Goal: Task Accomplishment & Management: Complete application form

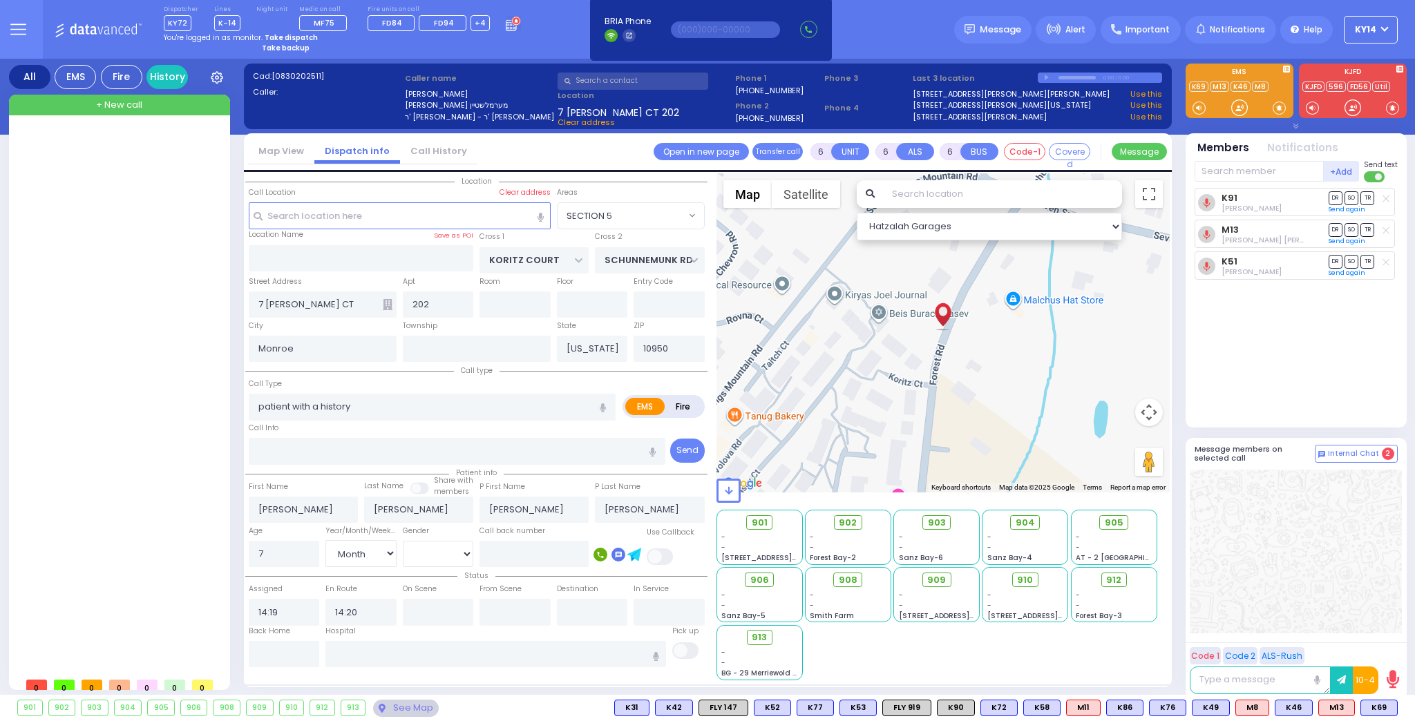
select select "SECTION 5"
select select "Month"
click at [281, 33] on strong "Take dispatch" at bounding box center [291, 37] width 53 height 10
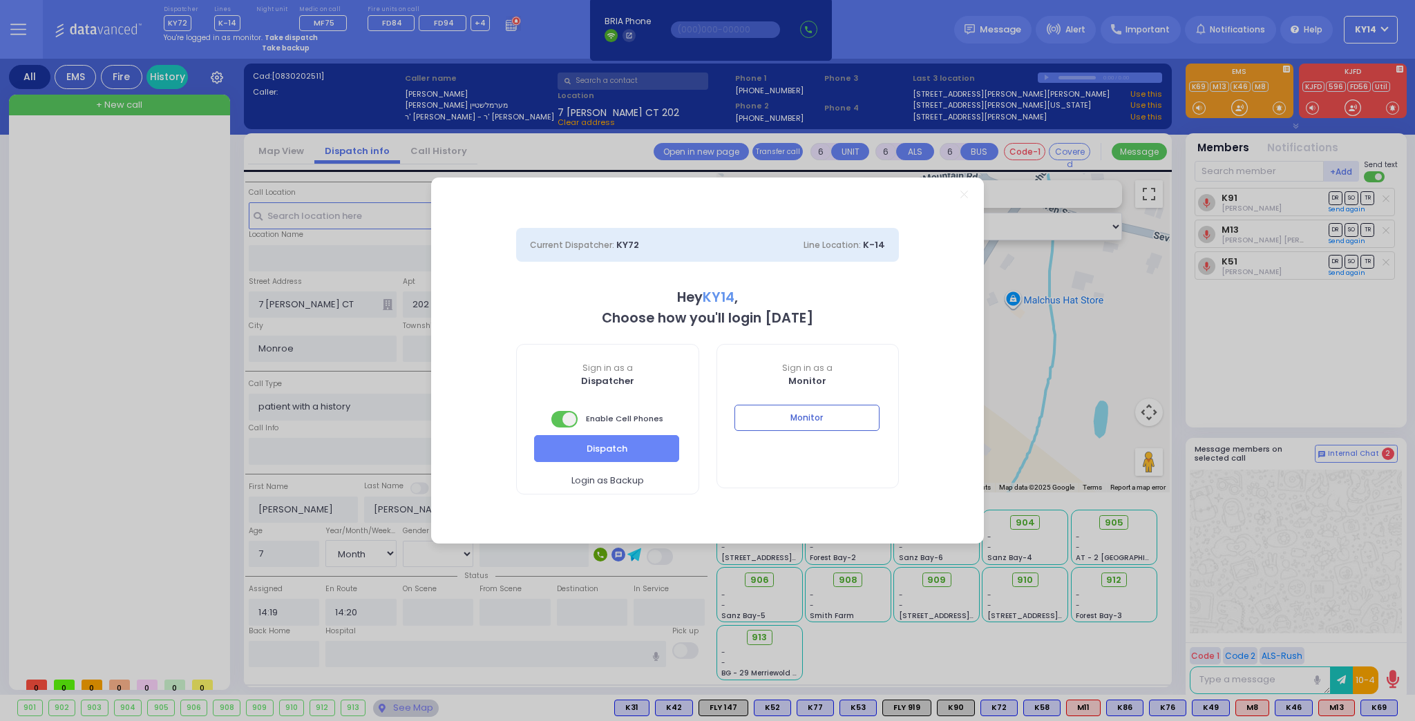
select select "2"
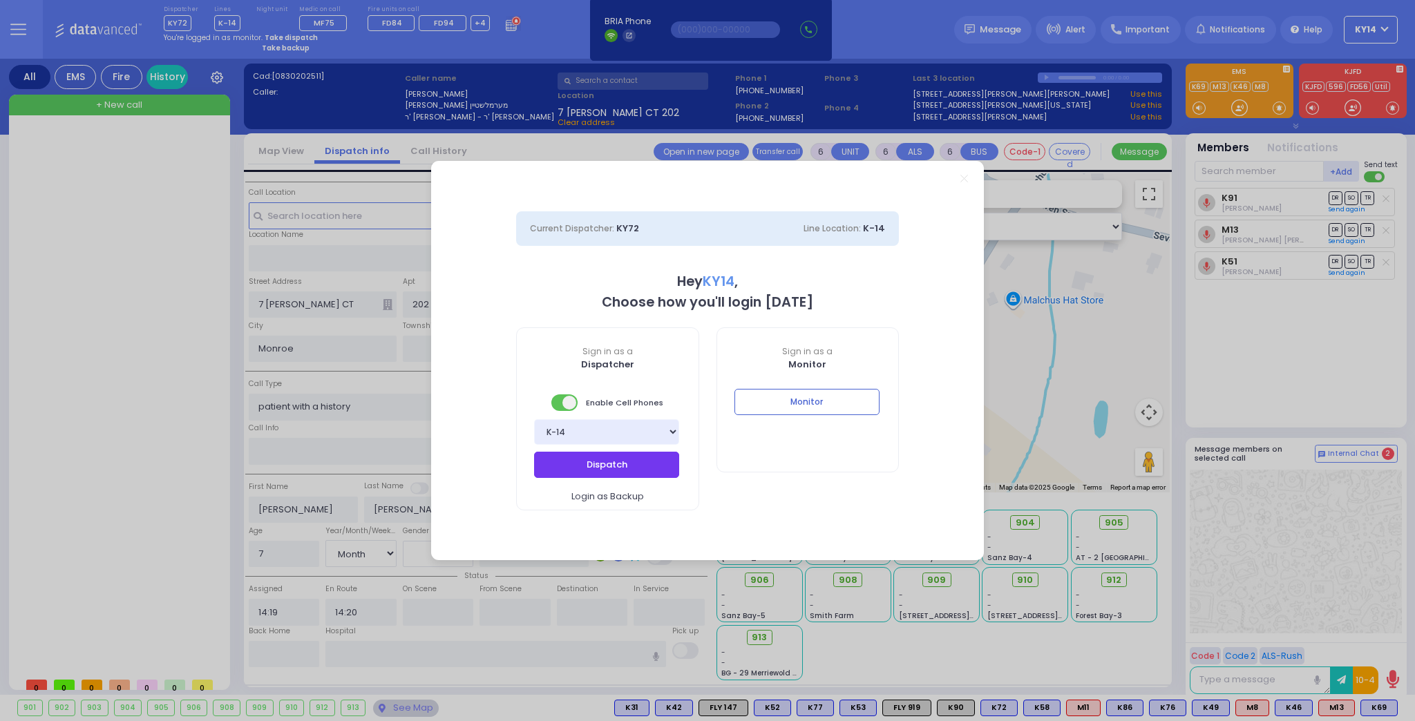
click at [597, 465] on button "Dispatch" at bounding box center [606, 465] width 145 height 26
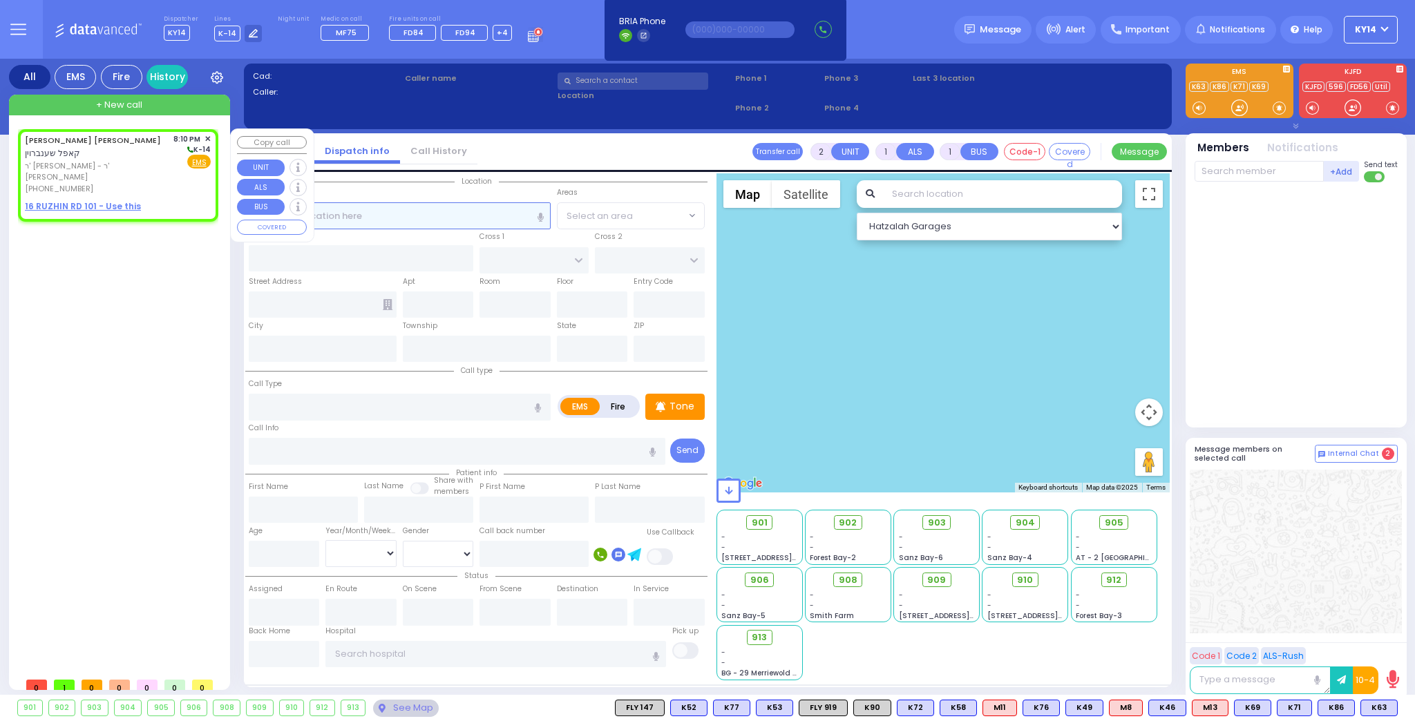
select select
radio input "true"
type input "[PERSON_NAME]"
select select
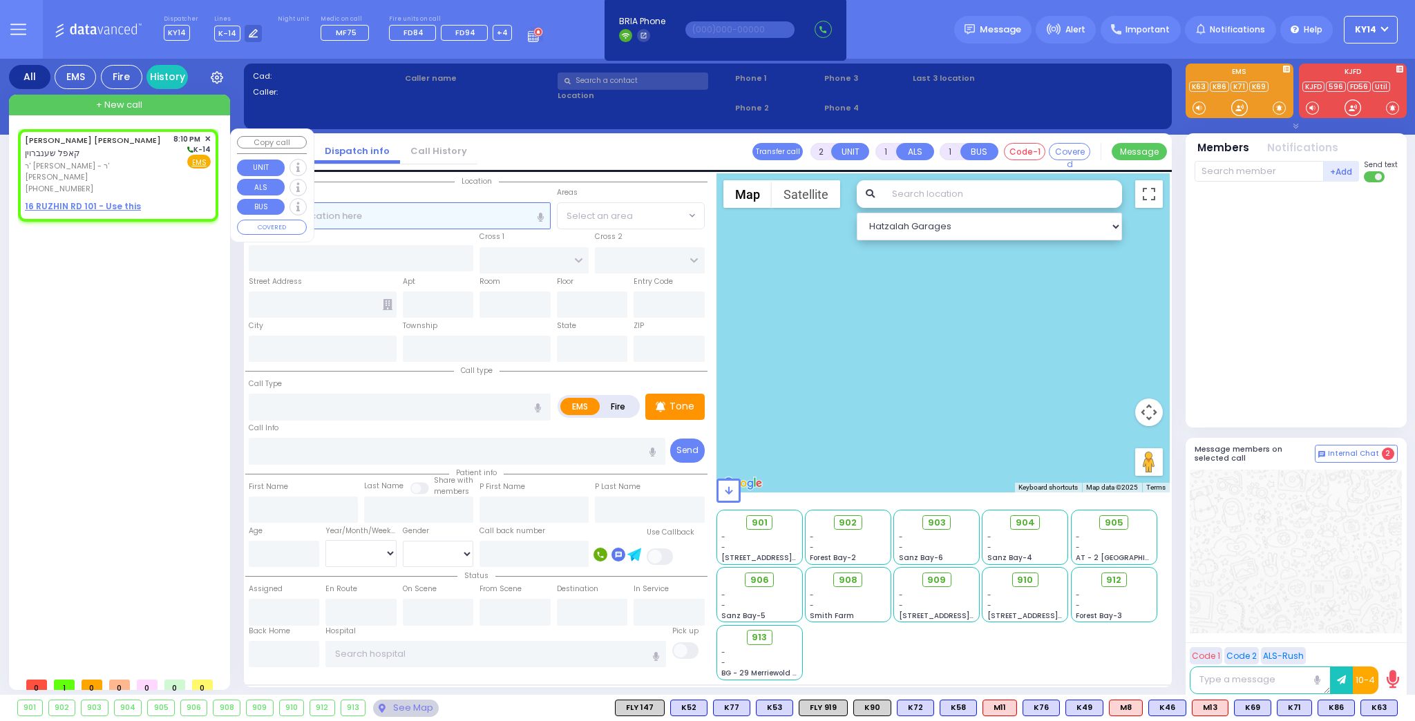
type input "20:10"
select select "Hatzalah Garages"
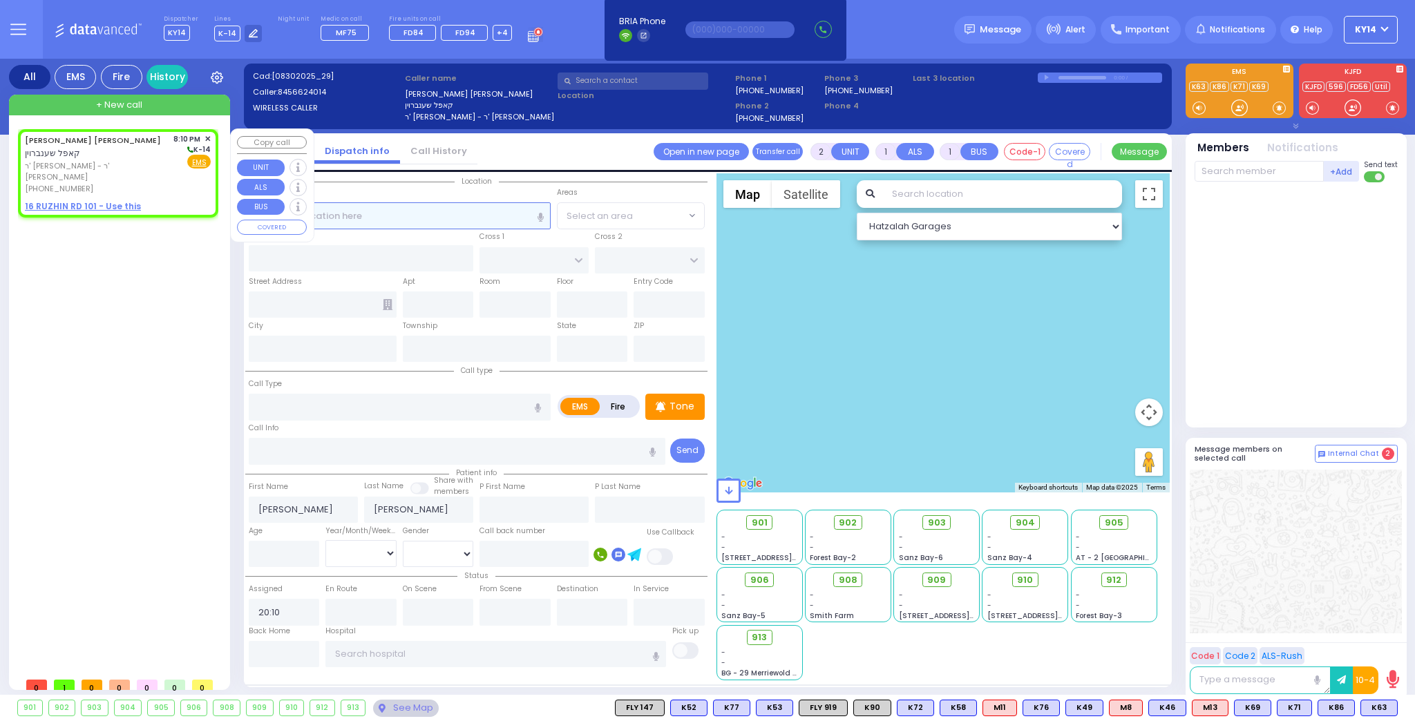
select select
radio input "true"
select select
select select "Hatzalah Garages"
select select
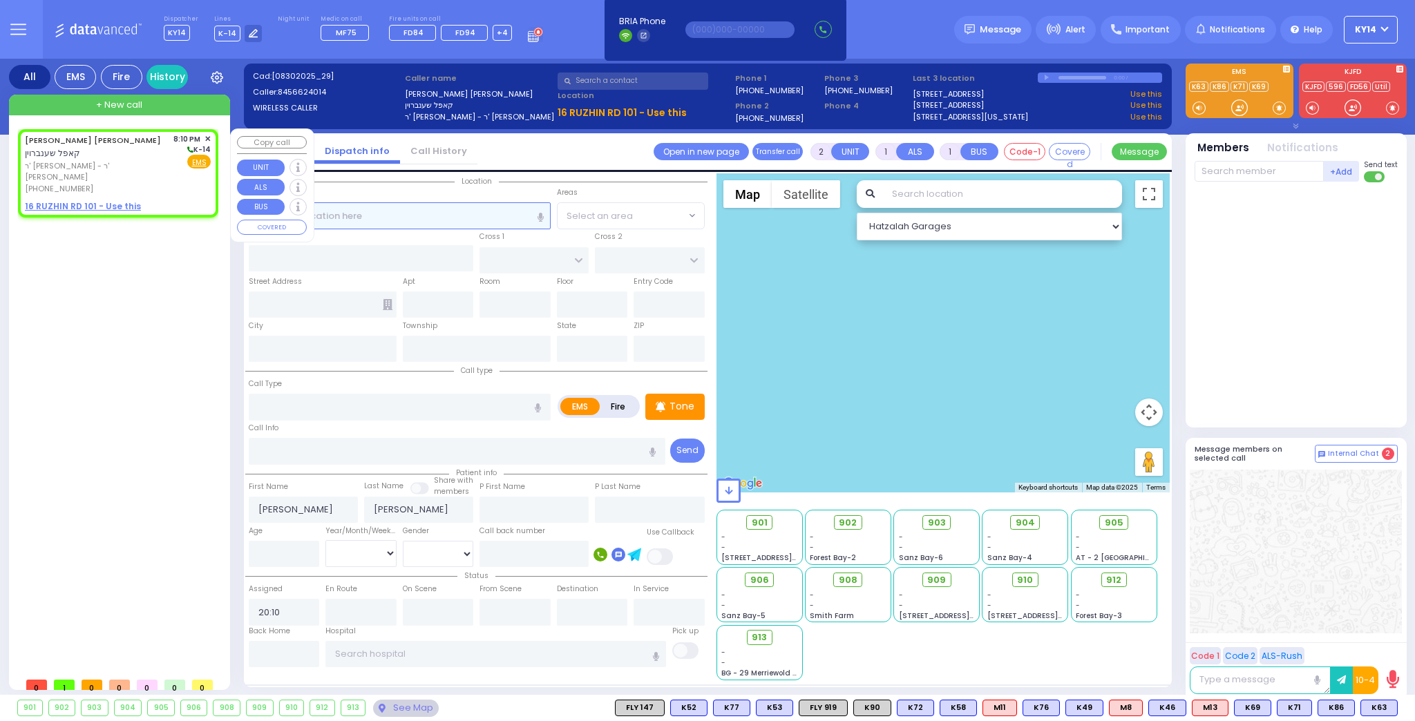
radio input "true"
select select
select select "Hatzalah Garages"
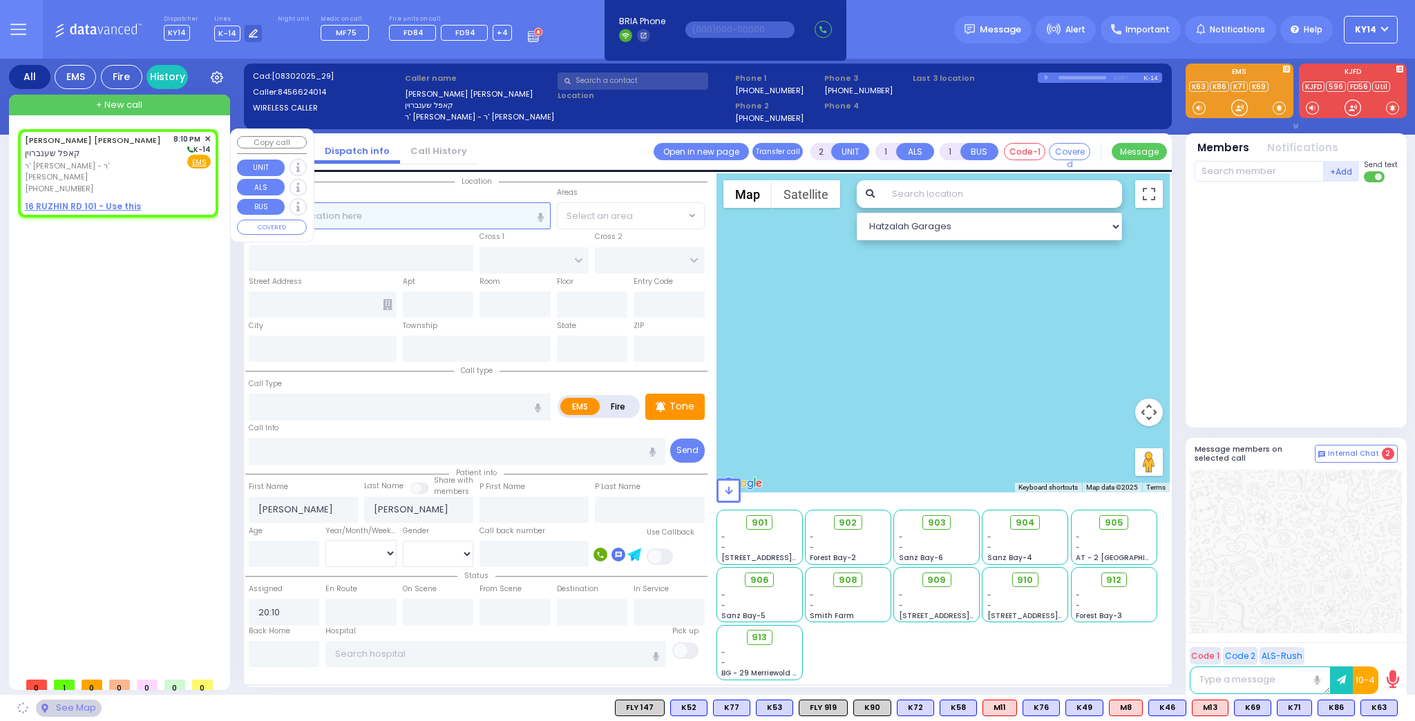
select select
radio input "true"
select select
select select "Hatzalah Garages"
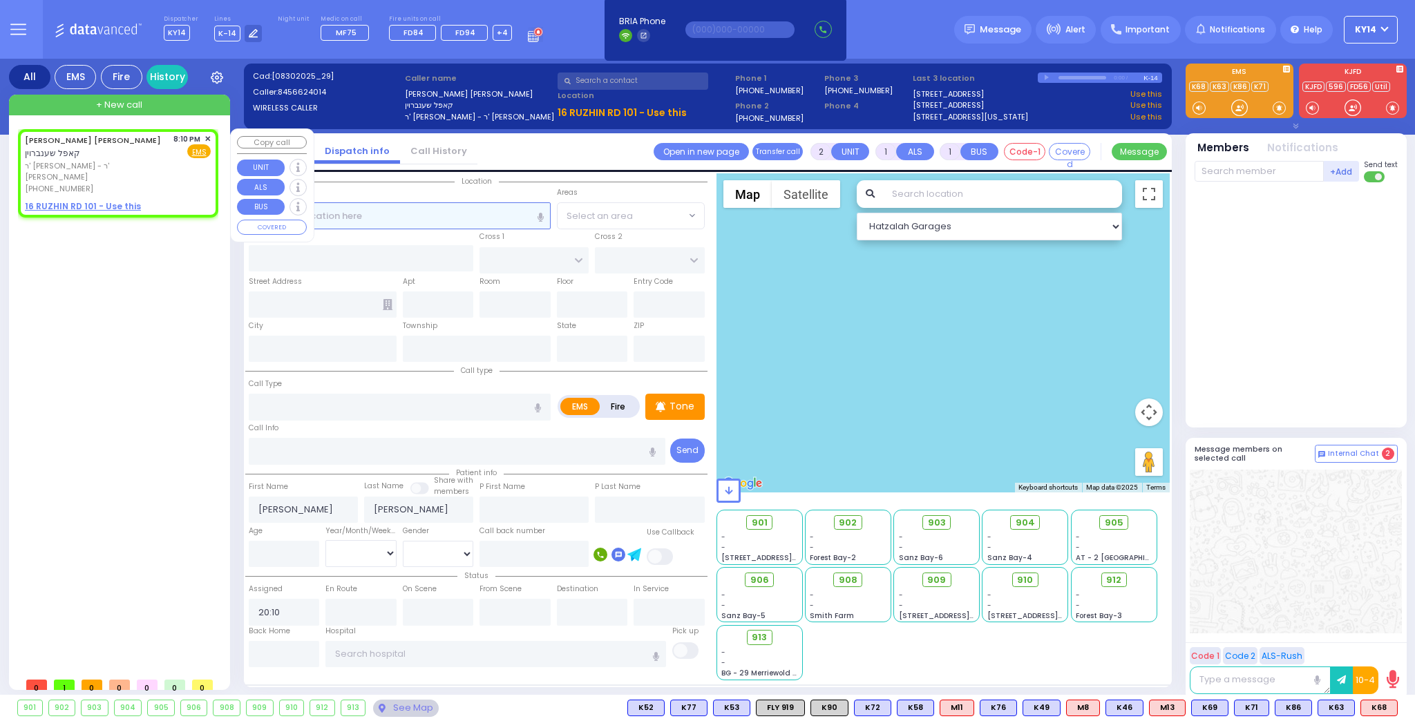
select select
radio input "true"
select select
select select "Hatzalah Garages"
select select
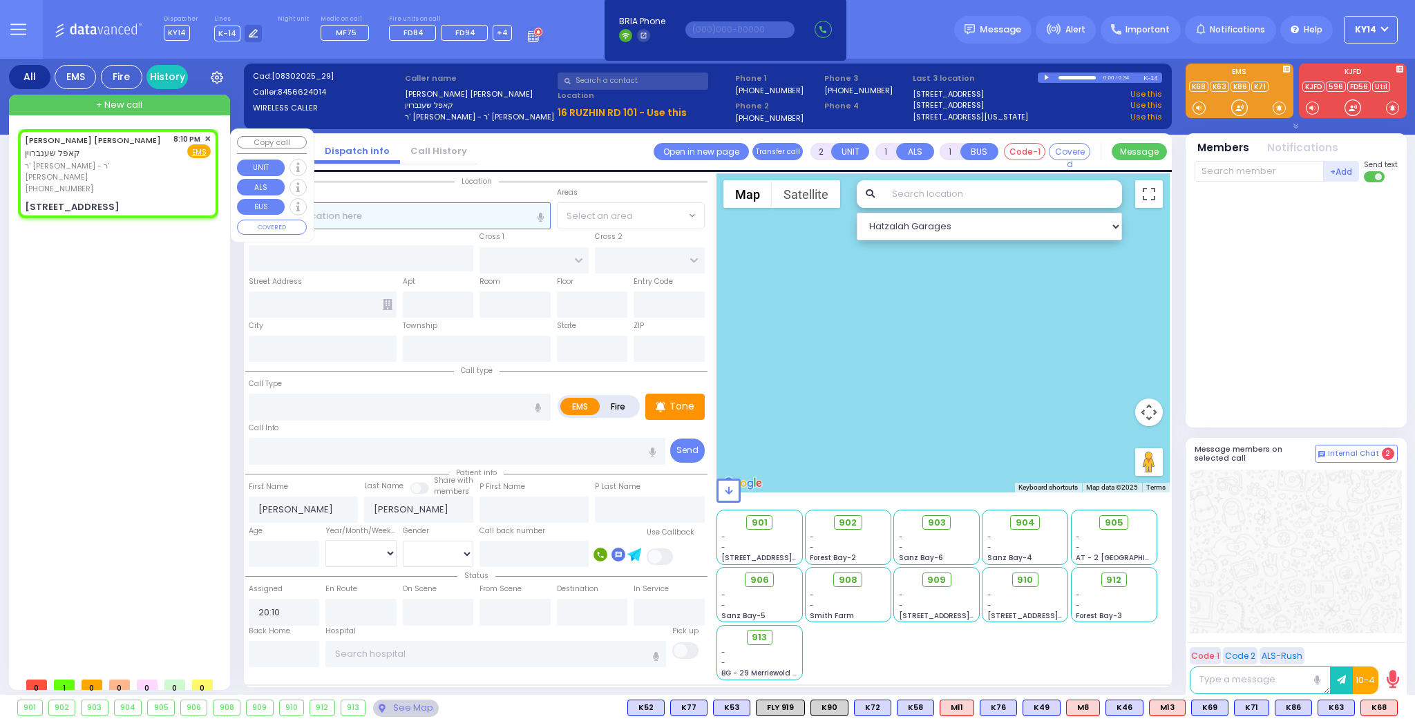
radio input "true"
select select
select select "Hatzalah Garages"
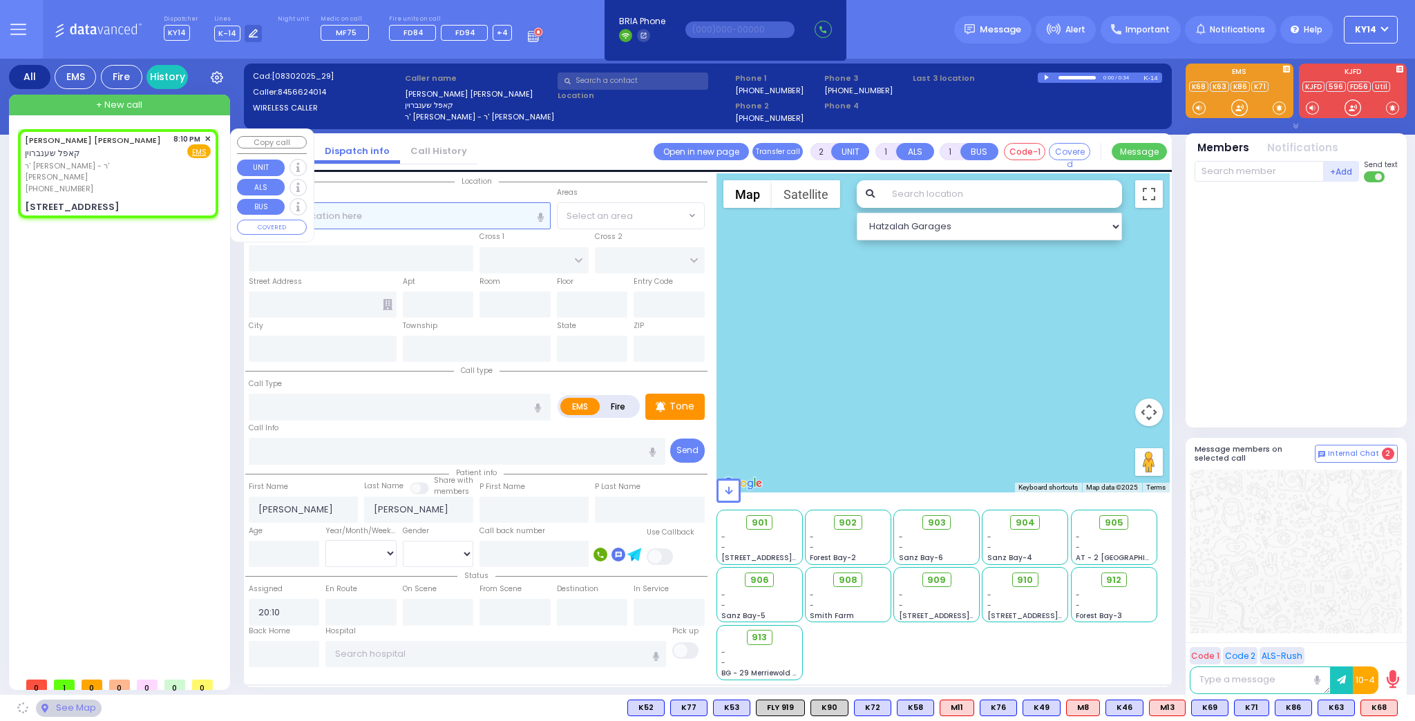
type input "KRAKOW BLVD"
type input "ANIPOLI DR"
type input "[STREET_ADDRESS]"
type input "101"
type input "Monroe"
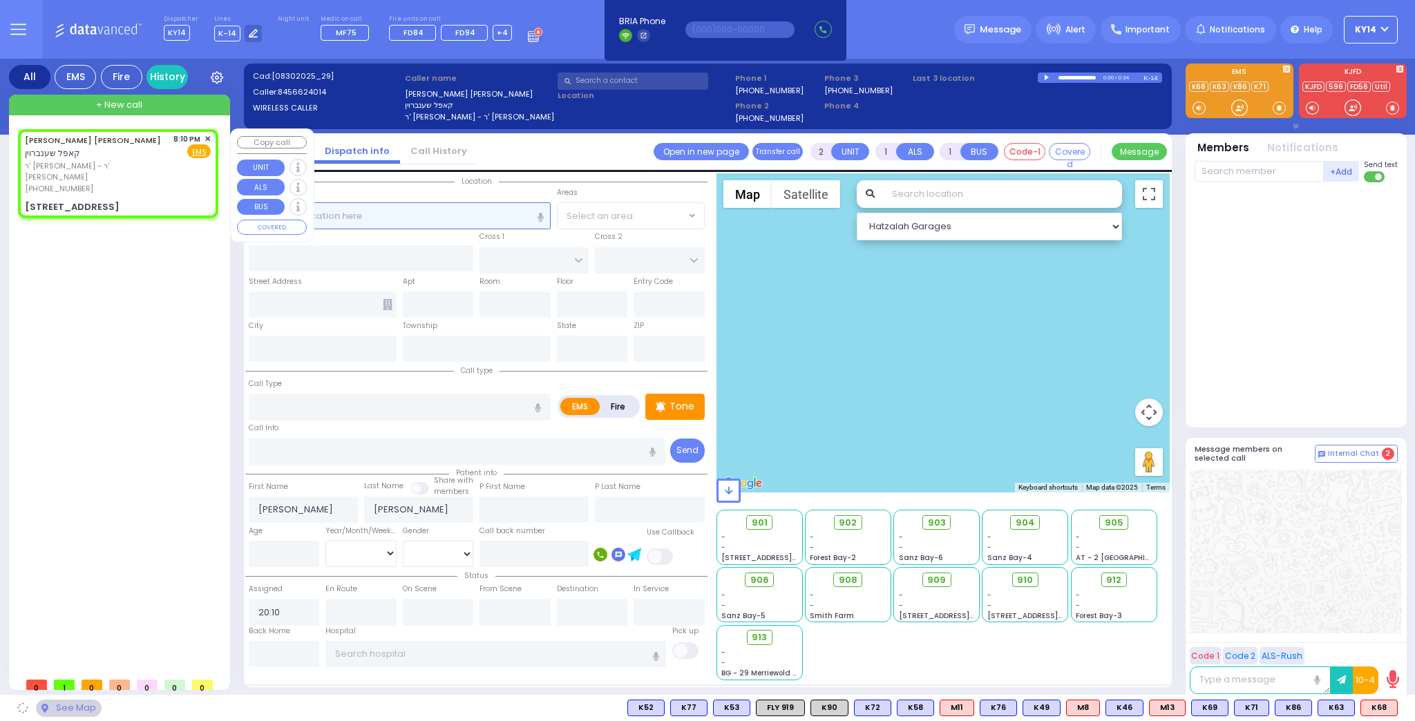
type input "[US_STATE]"
type input "10950"
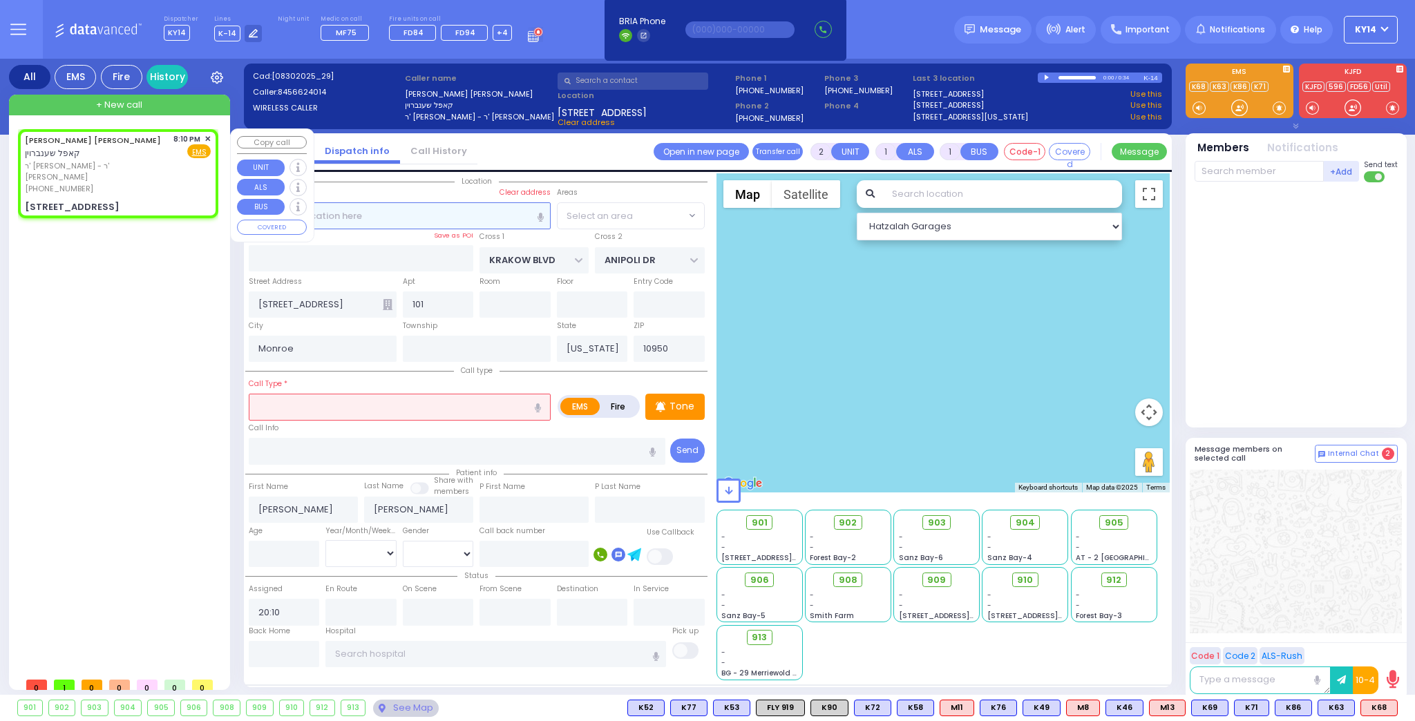
select select "ATZEI TAMURIM"
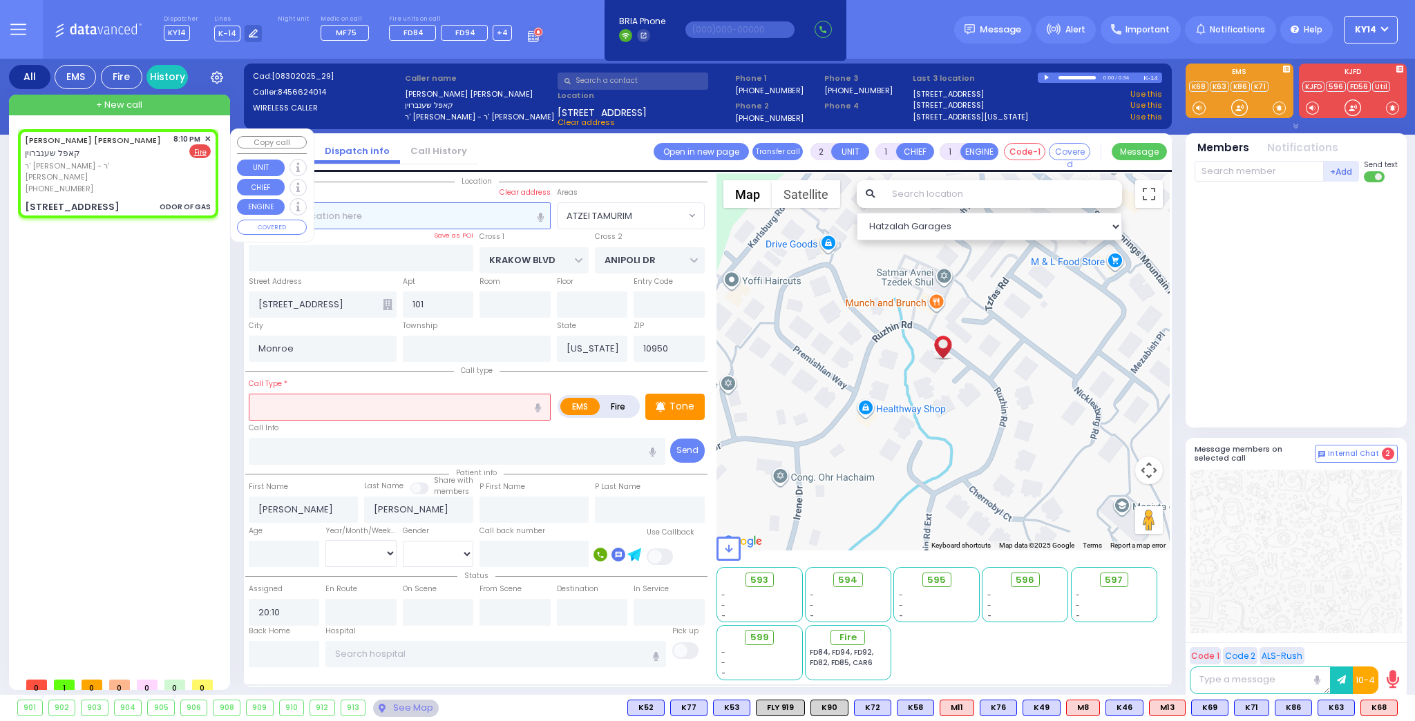
select select
type input "ODOR OF GAS"
radio input "false"
radio input "true"
select select
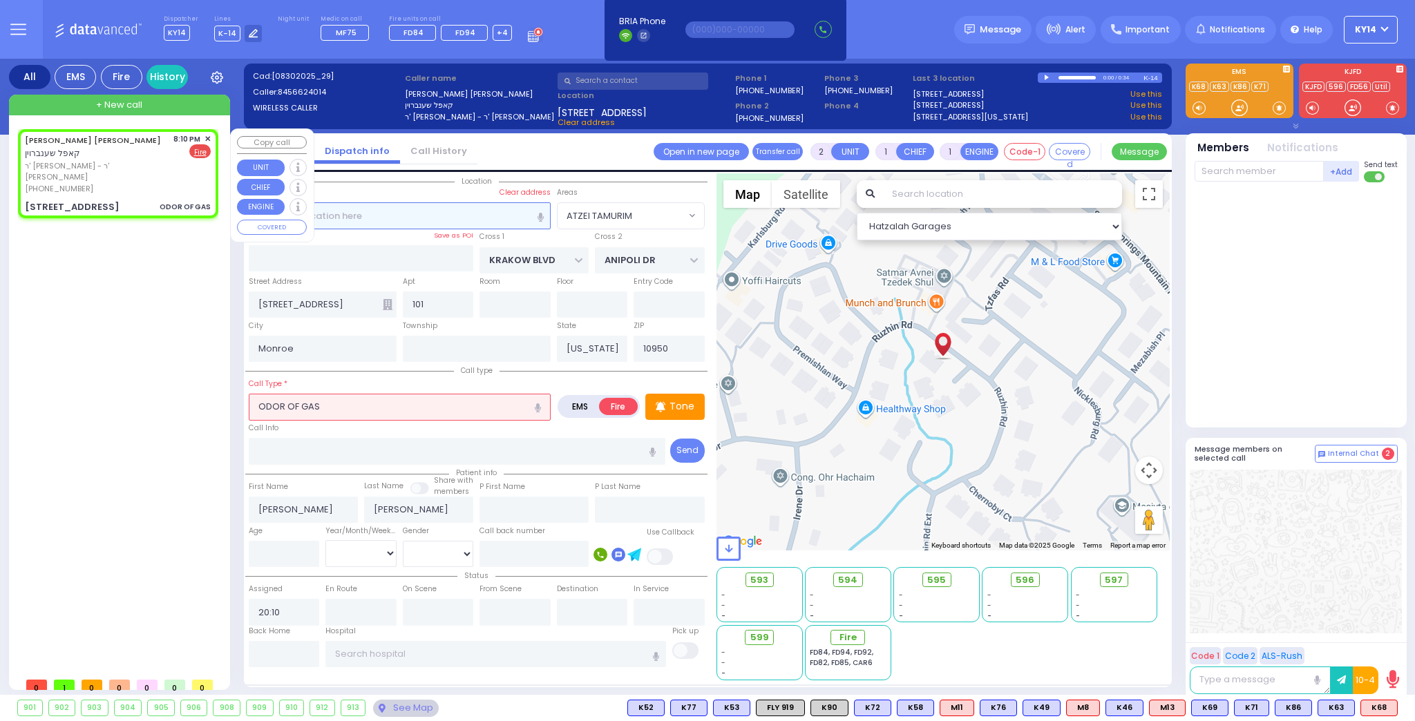
select select "Hatzalah Garages"
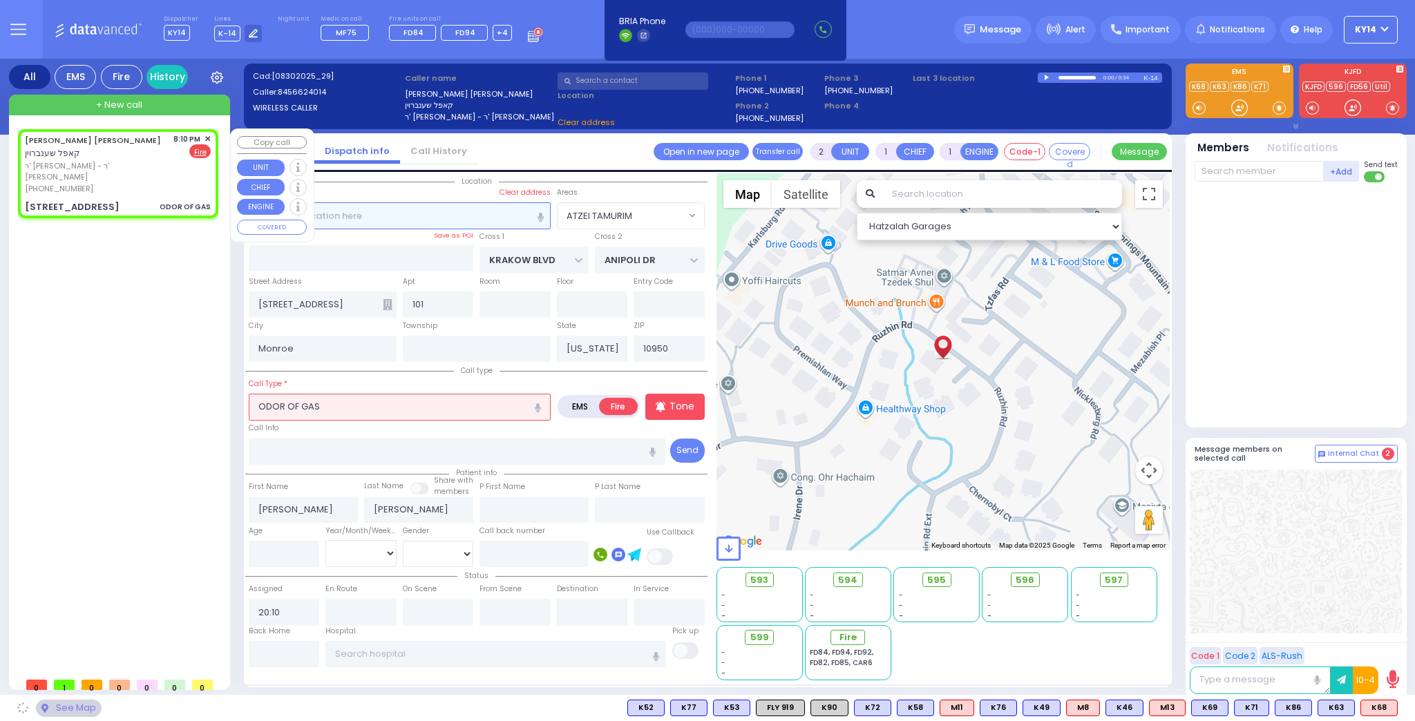
select select
radio input "true"
select select
select select "Hatzalah Garages"
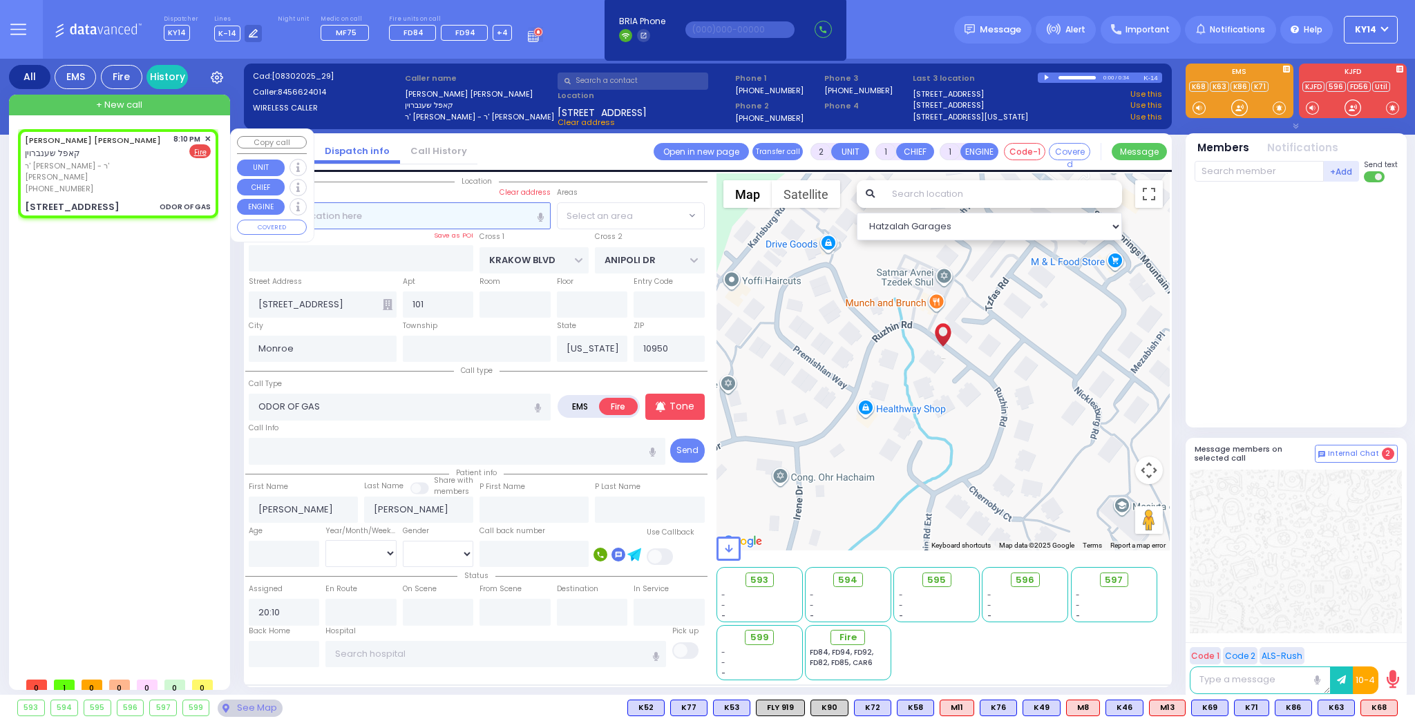
select select "ATZEI TAMURIM"
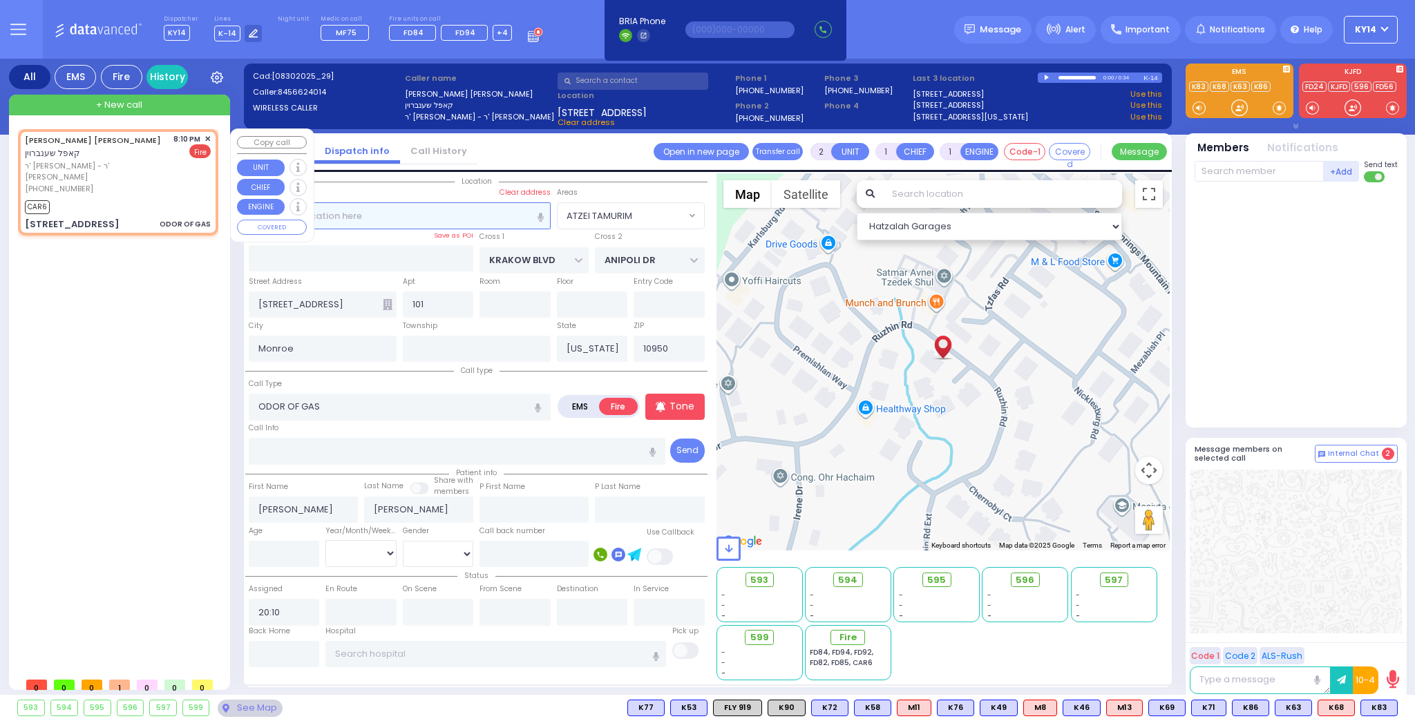
select select
radio input "true"
select select
type input "20:12"
select select "Hatzalah Garages"
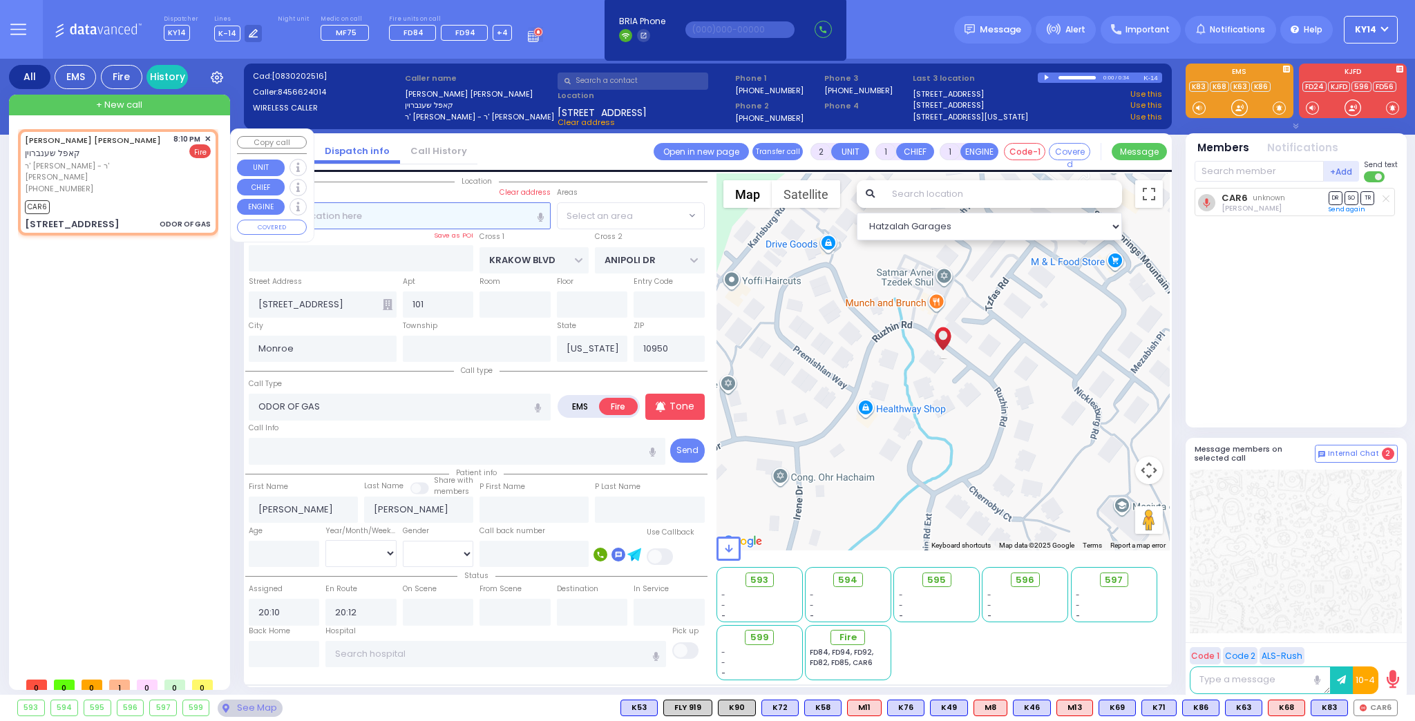
select select "ATZEI TAMURIM"
select select
radio input "true"
select select
select select "Hatzalah Garages"
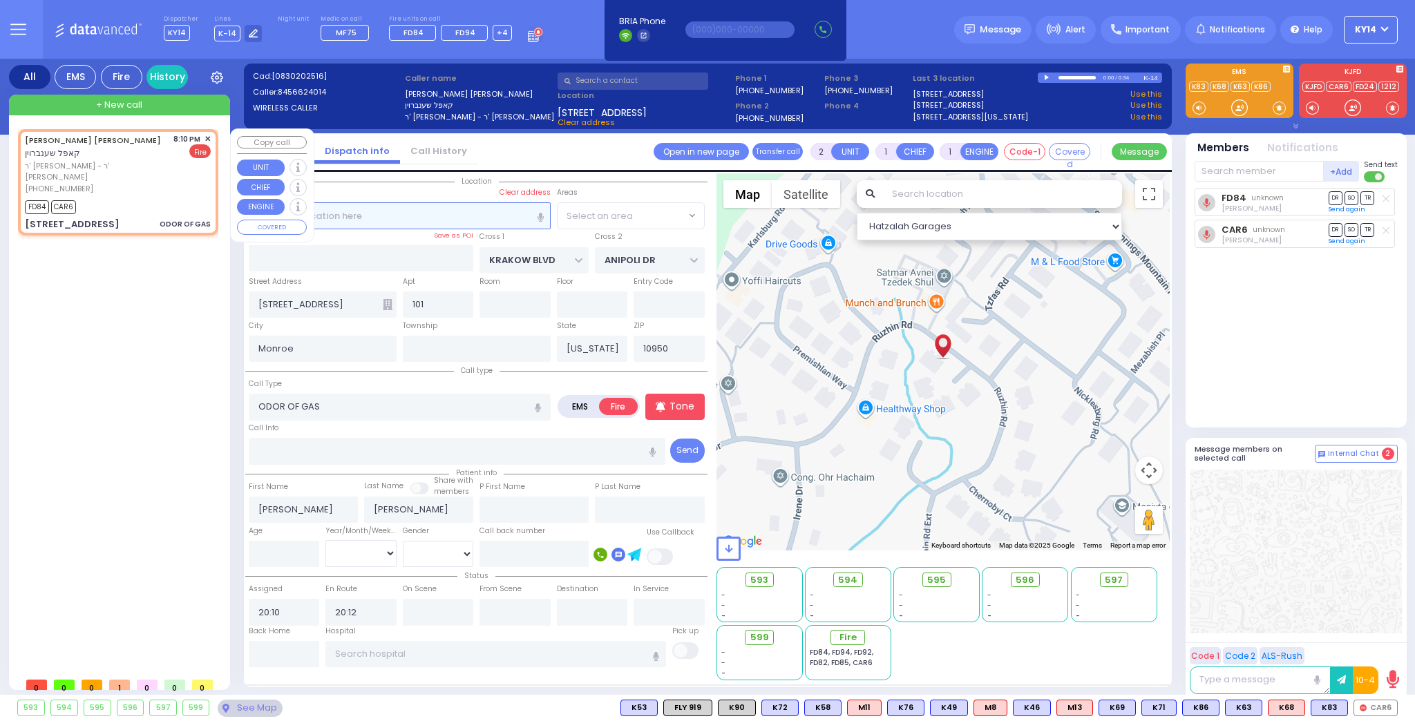
select select "ATZEI TAMURIM"
select select
radio input "true"
select select
select select "Hatzalah Garages"
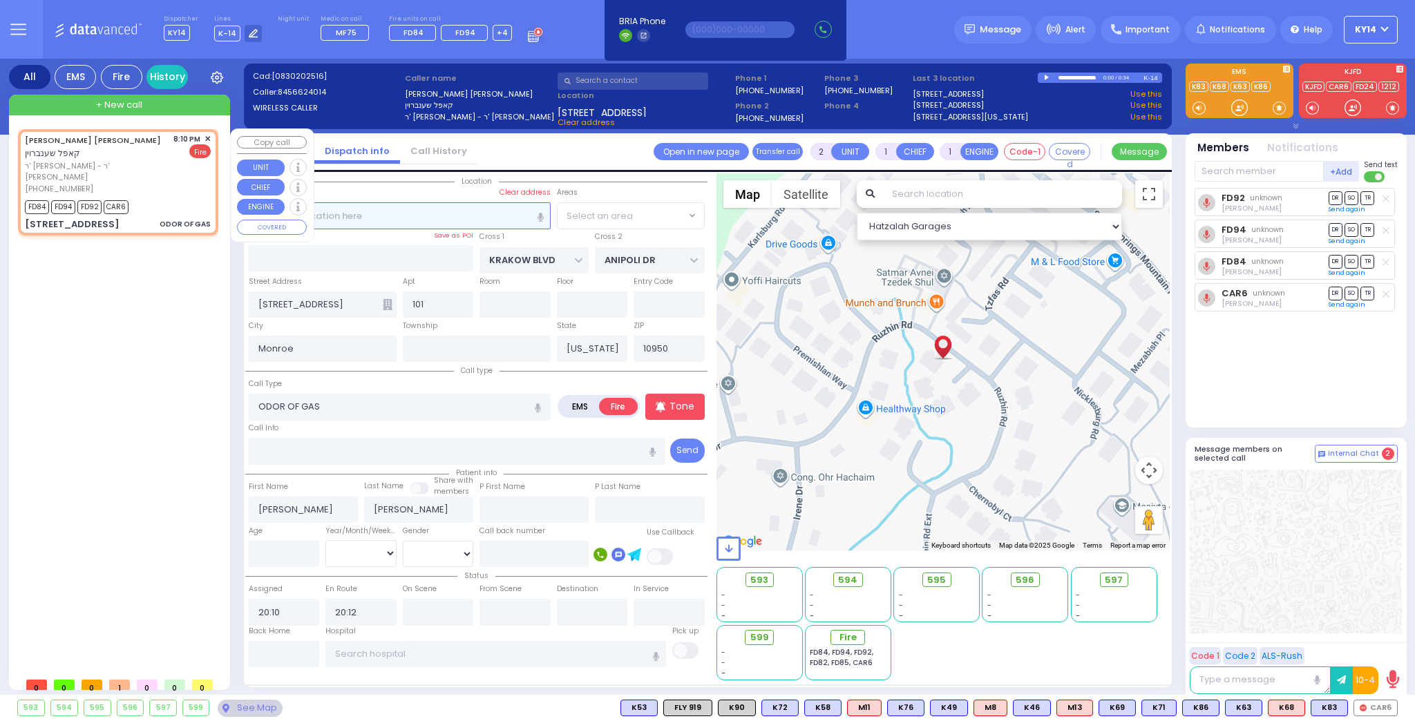
select select
radio input "true"
select select
select select "Hatzalah Garages"
select select "ATZEI TAMURIM"
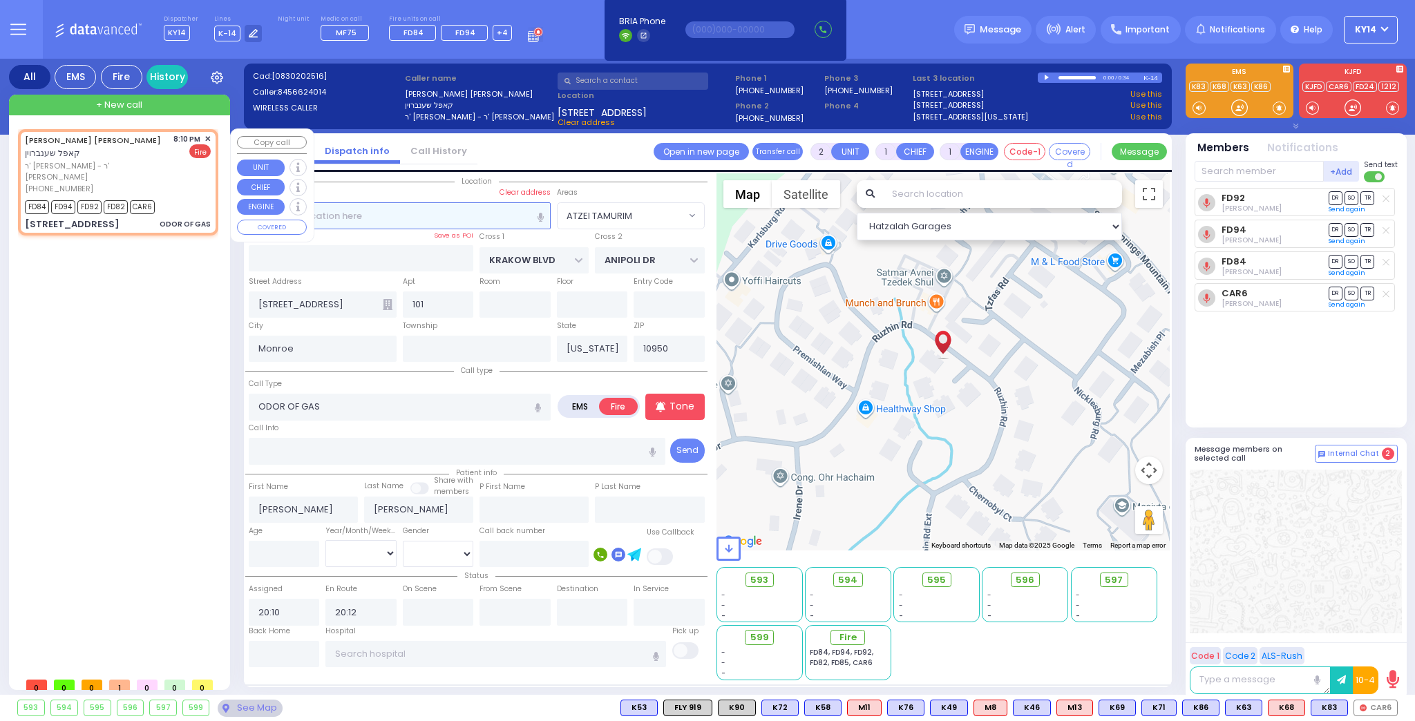
select select
radio input "true"
select select
select select "Hatzalah Garages"
select select
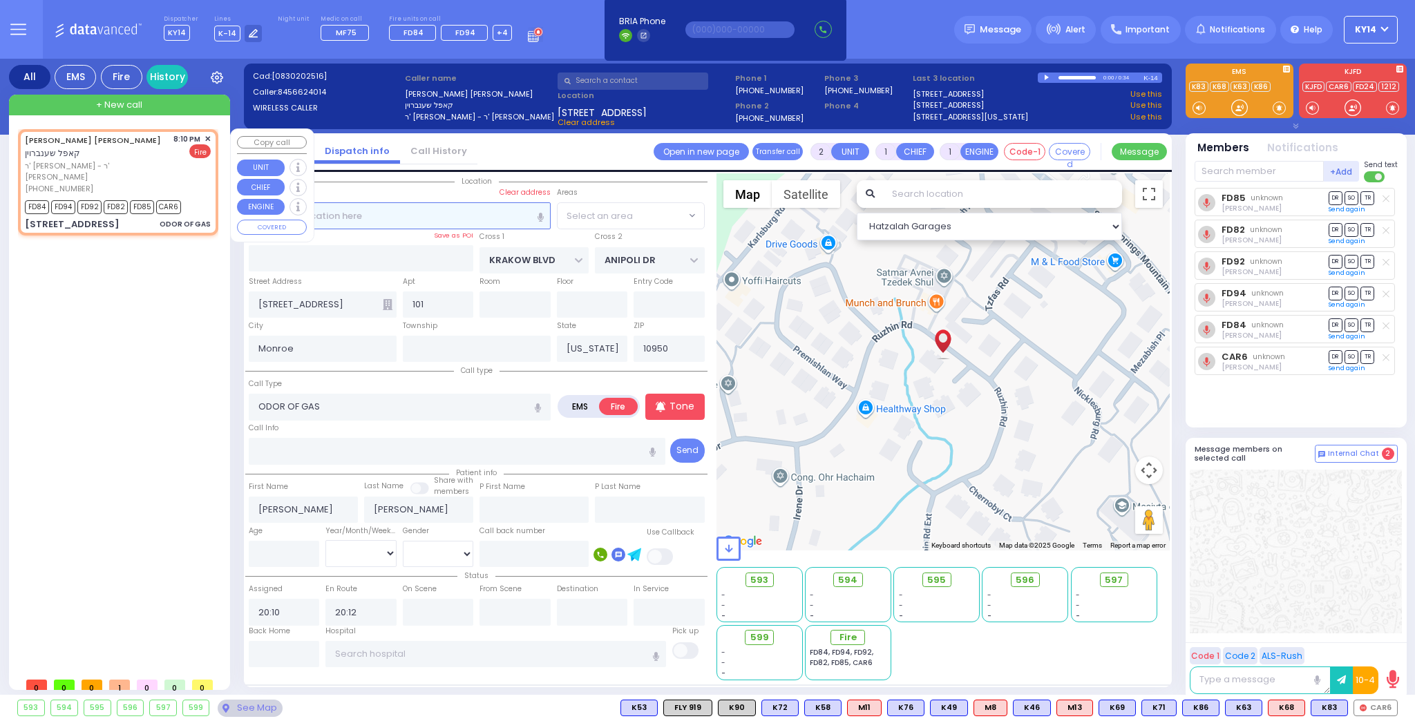
radio input "true"
select select
select select "Hatzalah Garages"
select select "ATZEI TAMURIM"
